Goal: Information Seeking & Learning: Learn about a topic

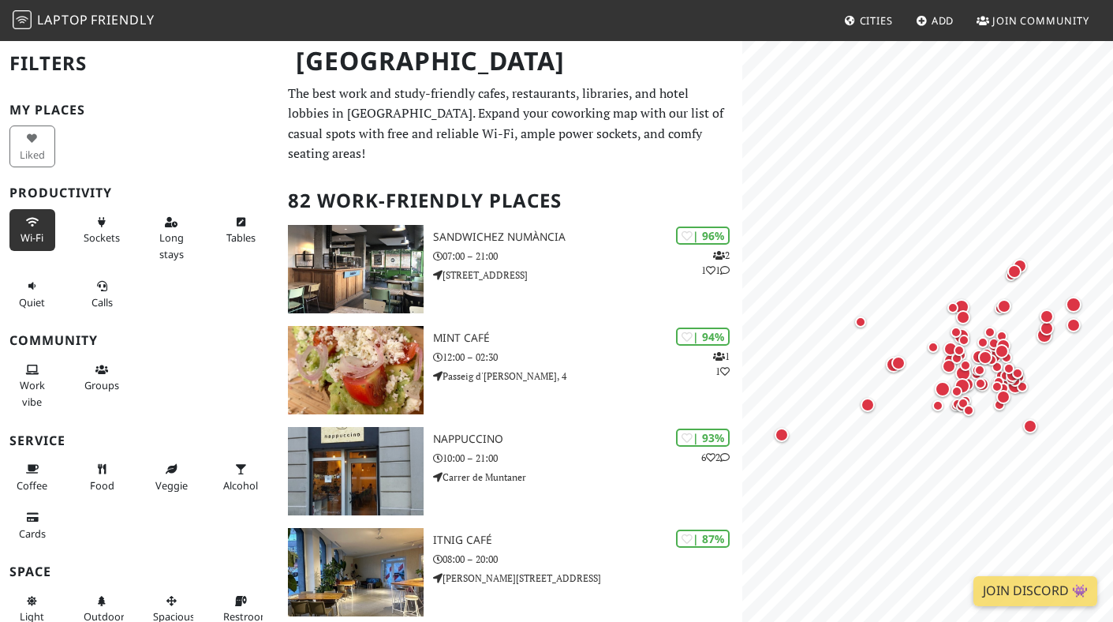
click at [32, 231] on span "Wi-Fi" at bounding box center [32, 237] width 23 height 14
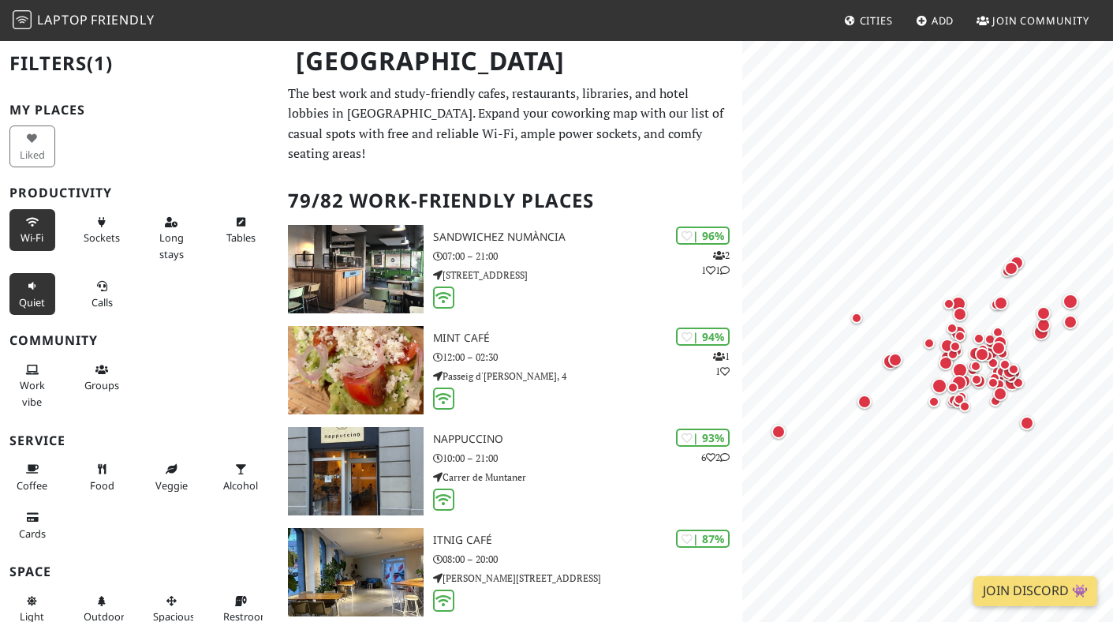
click at [31, 292] on button "Quiet" at bounding box center [32, 294] width 46 height 42
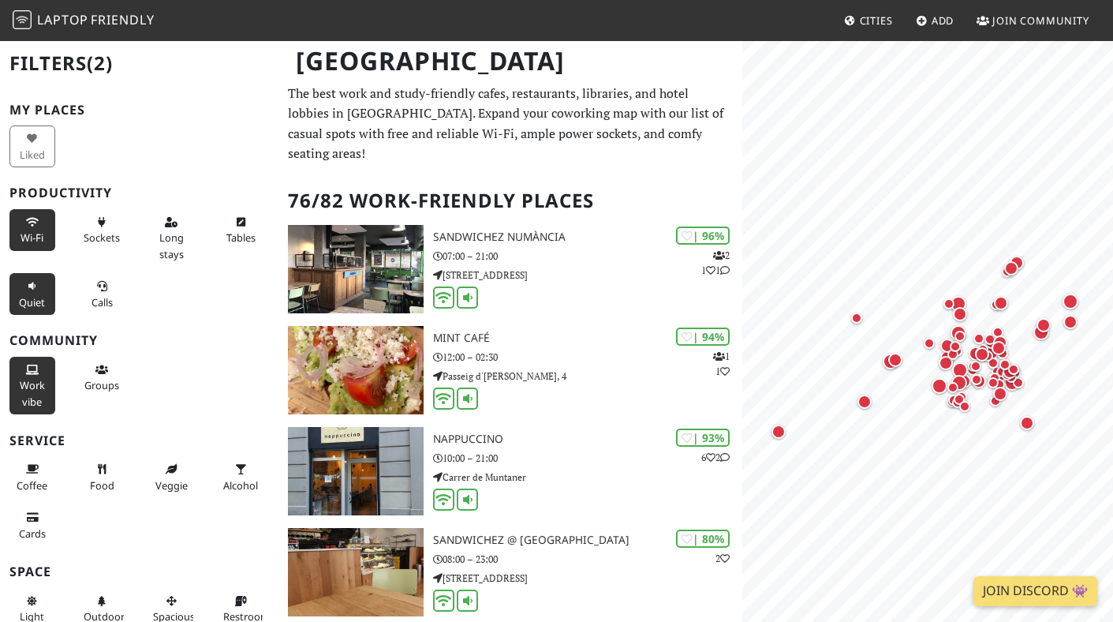
click at [36, 379] on span "Work vibe" at bounding box center [32, 393] width 25 height 30
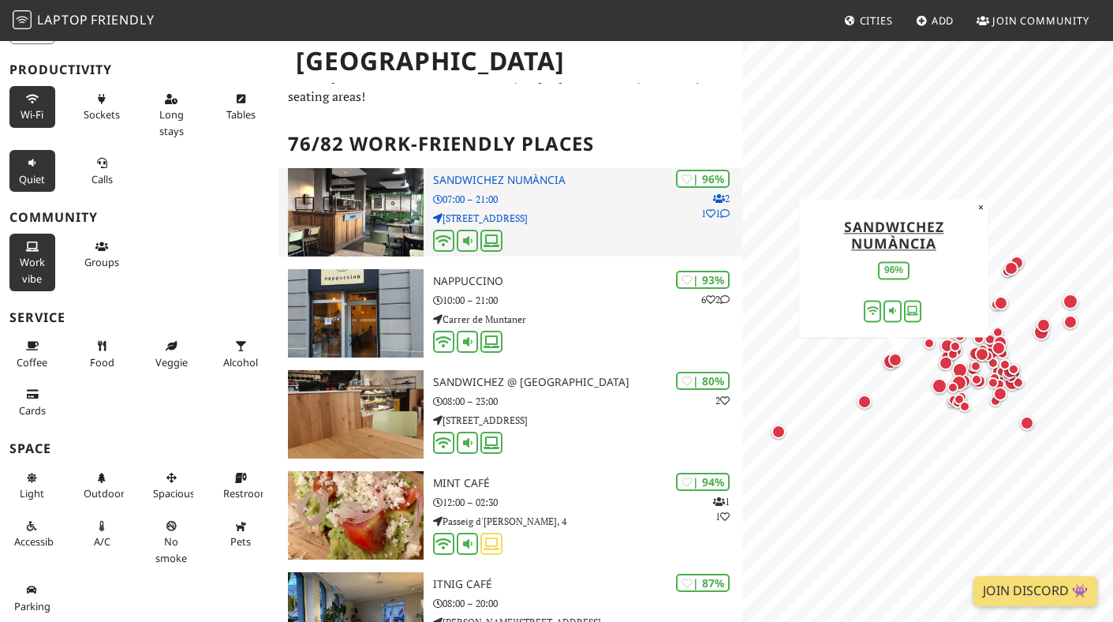
scroll to position [58, 0]
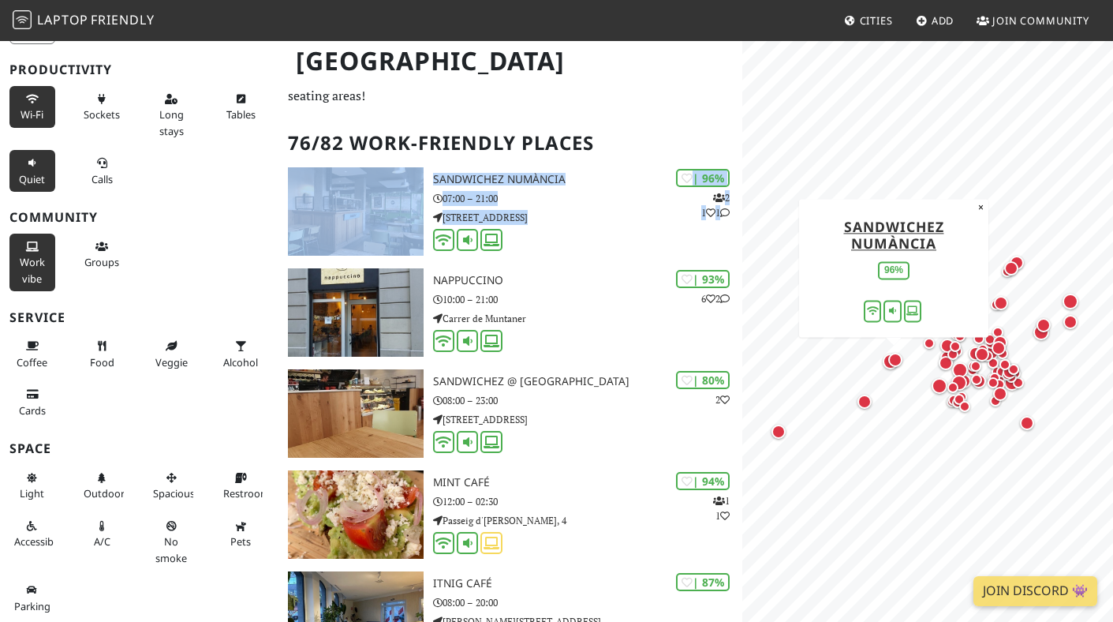
click at [624, 119] on h2 "76/82 Work-Friendly Places" at bounding box center [510, 143] width 445 height 48
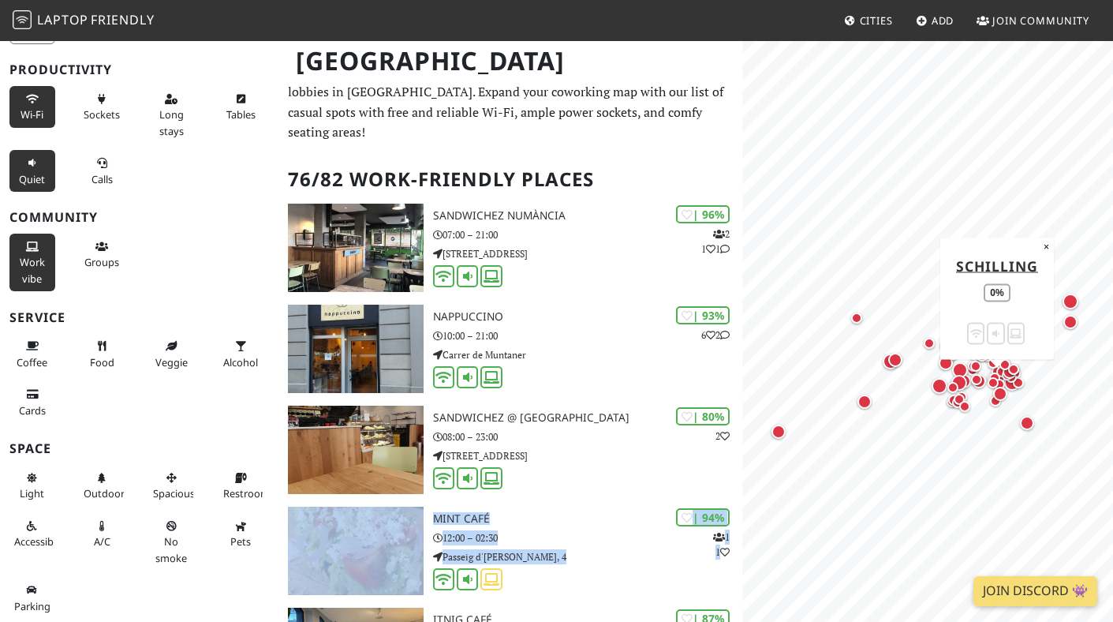
scroll to position [0, 0]
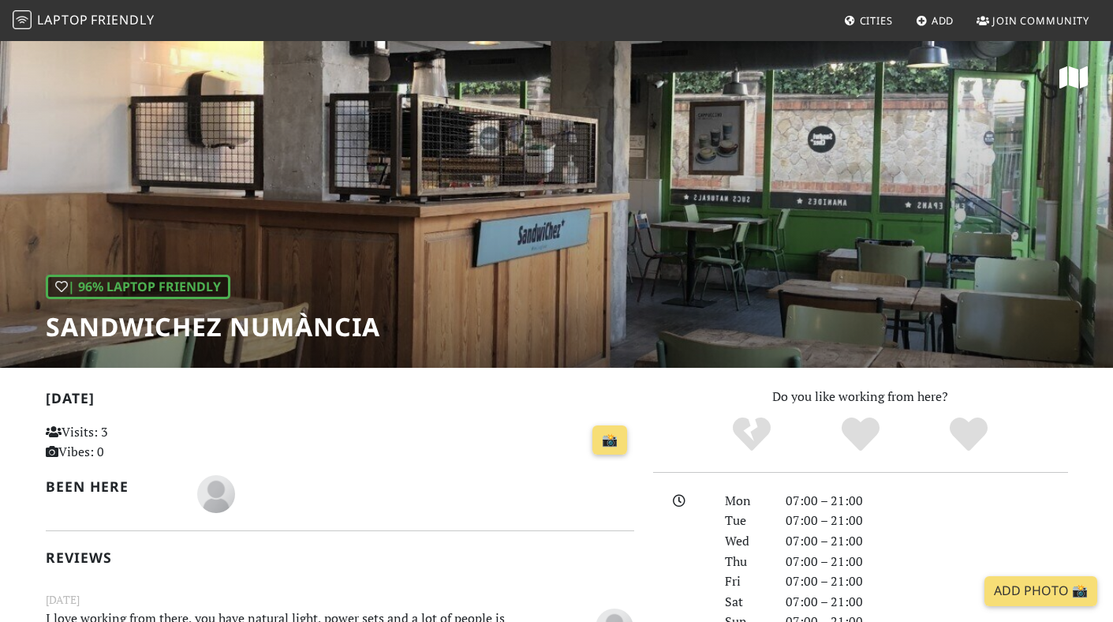
click at [281, 331] on h1 "SandwiChez Numància" at bounding box center [213, 327] width 334 height 30
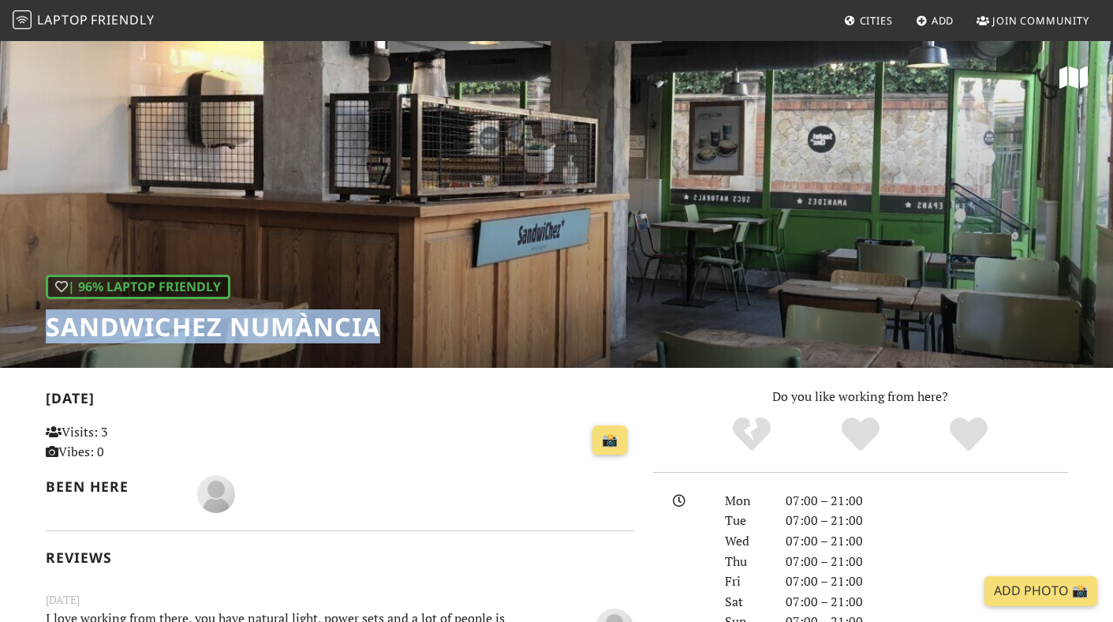
copy div "SandwiChez Numància"
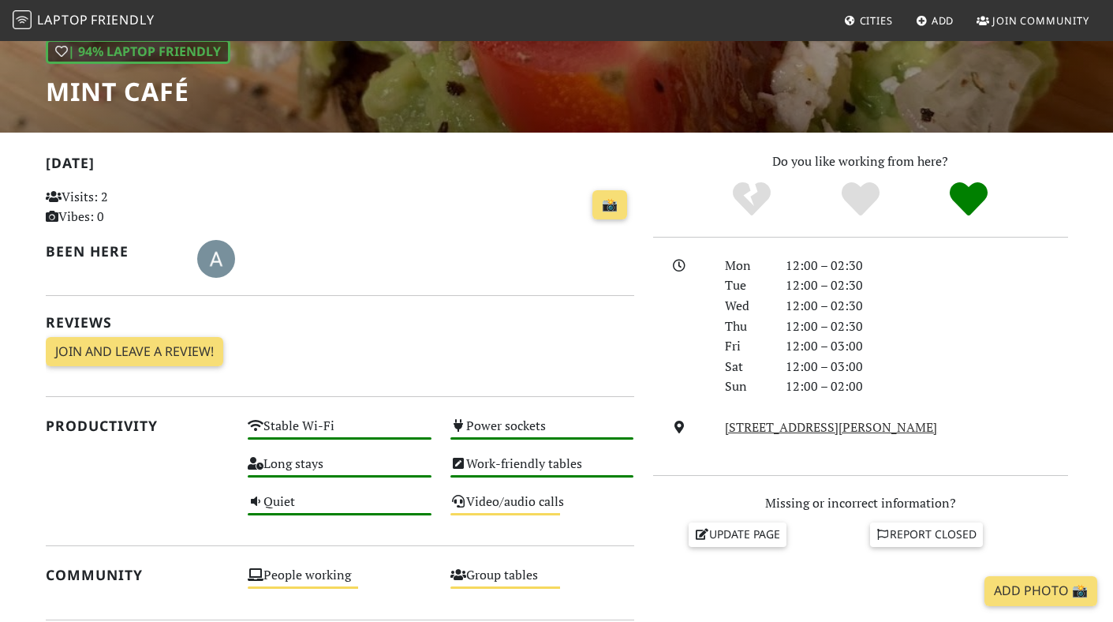
scroll to position [237, 0]
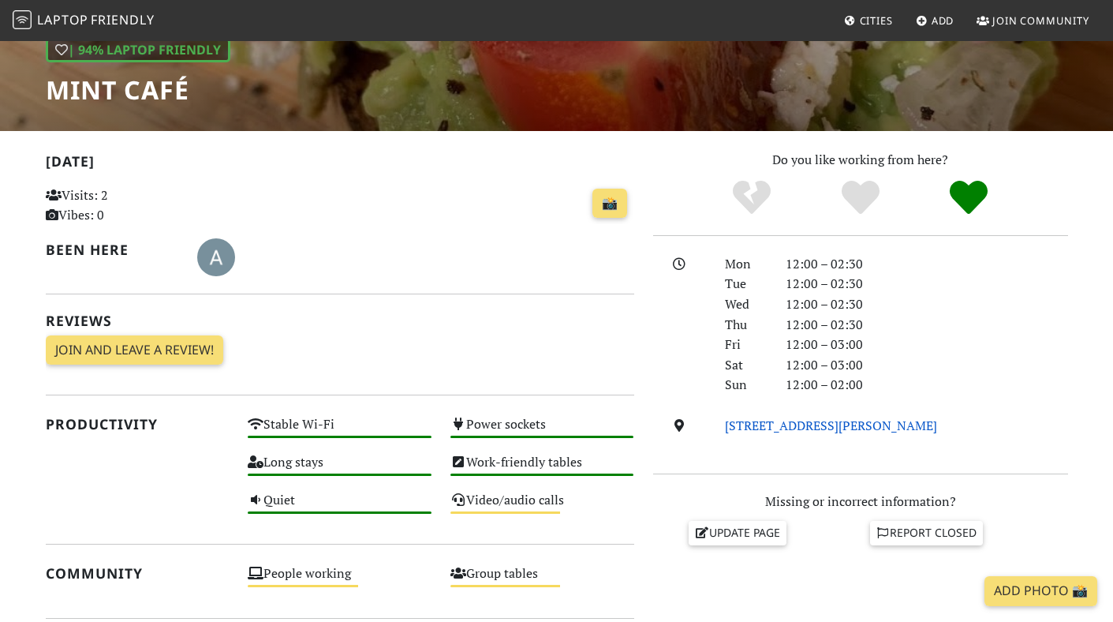
click at [771, 420] on link "Passeig d'Isabel II, 4, 08003, Barcelona" at bounding box center [831, 424] width 212 height 17
